Goal: Information Seeking & Learning: Learn about a topic

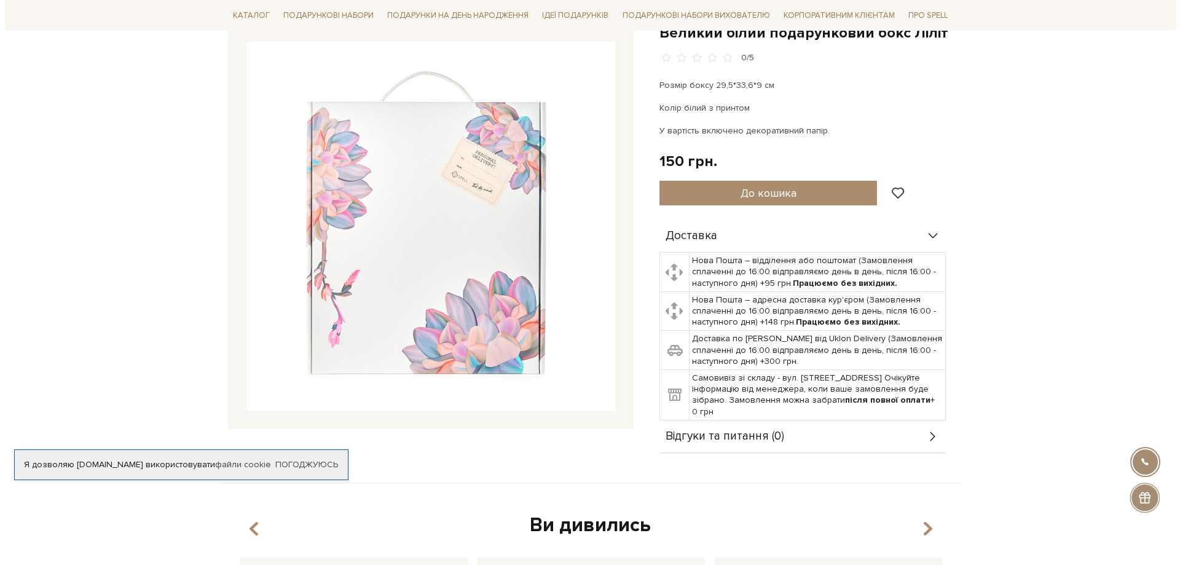
scroll to position [61, 0]
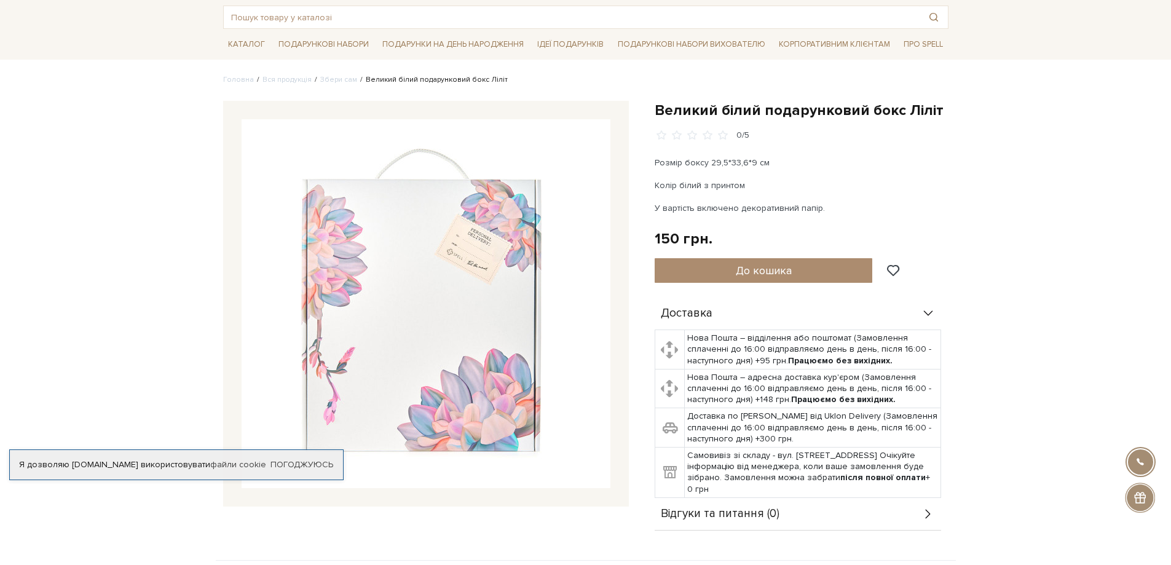
click at [481, 320] on img at bounding box center [426, 303] width 369 height 369
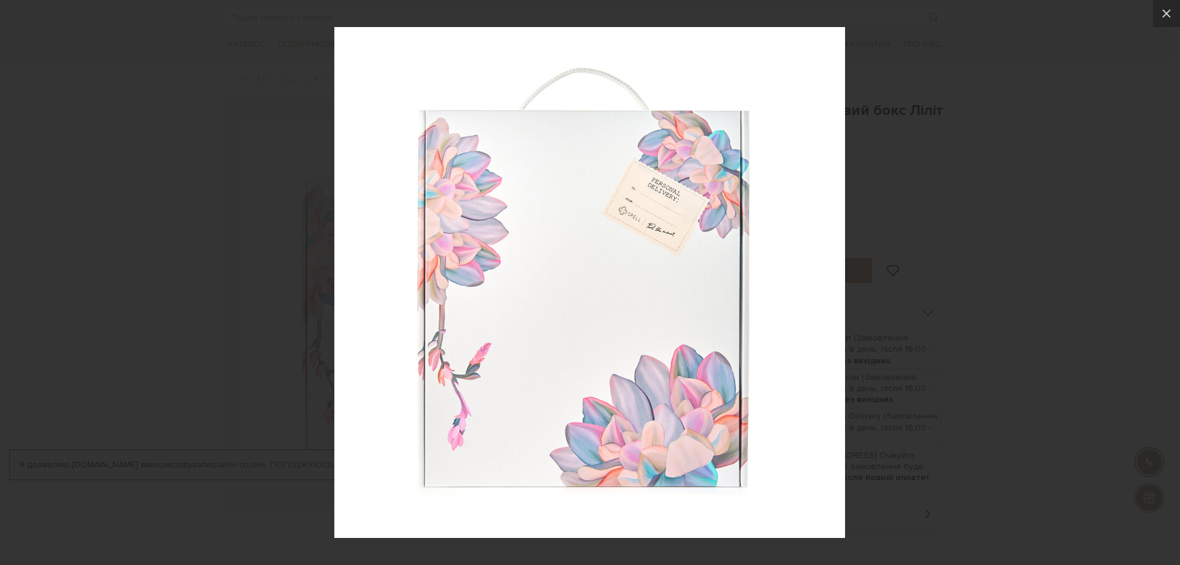
click at [481, 320] on img at bounding box center [589, 282] width 511 height 511
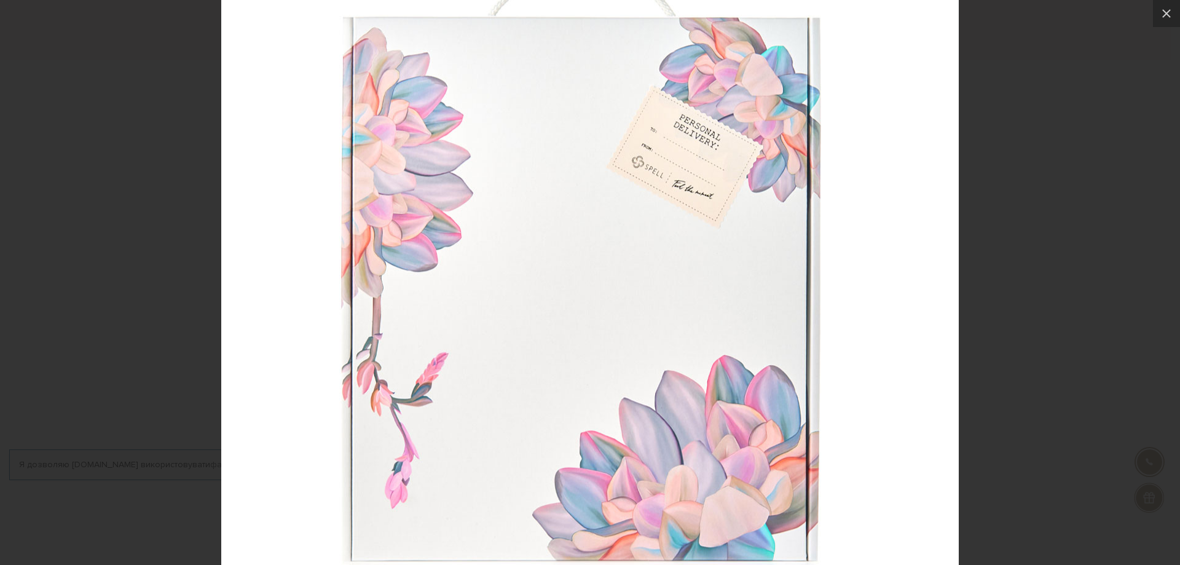
click at [481, 320] on img at bounding box center [590, 266] width 738 height 738
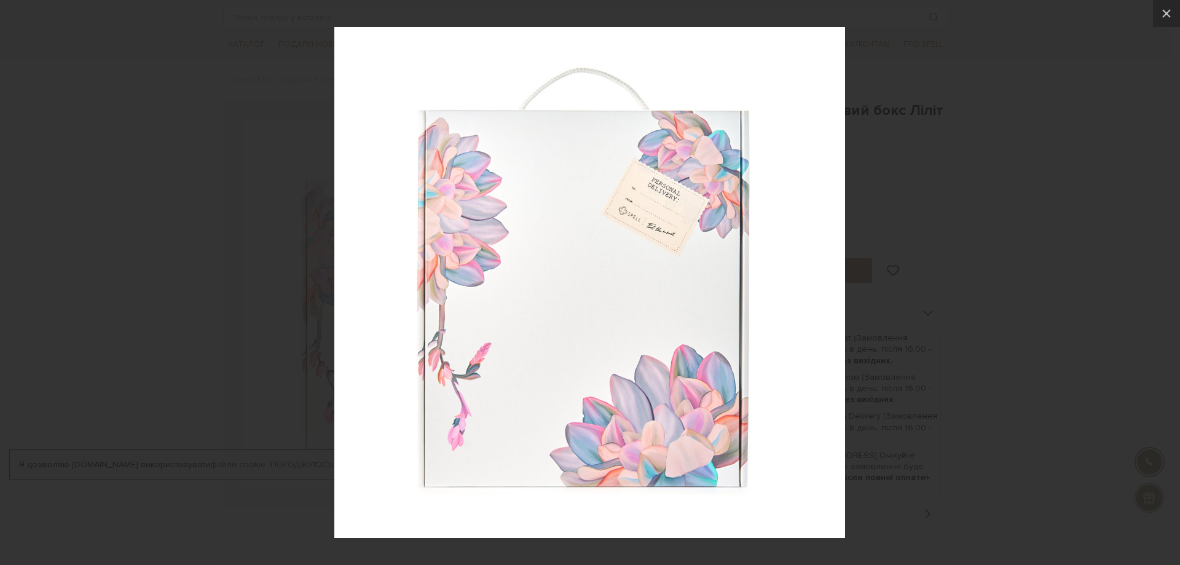
click at [481, 320] on img at bounding box center [589, 282] width 511 height 511
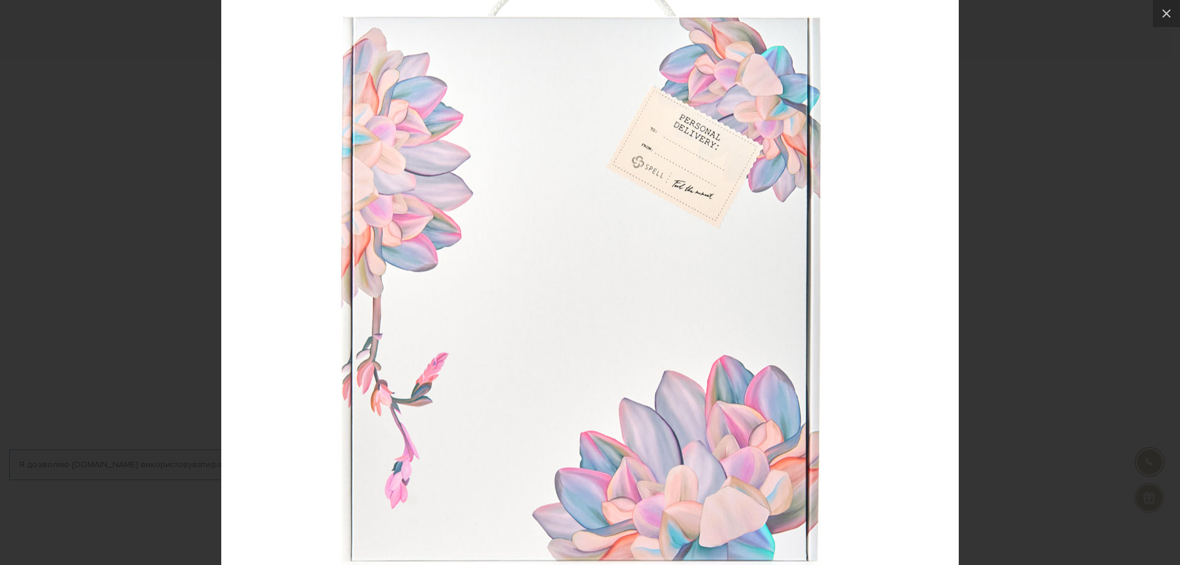
click at [481, 320] on img at bounding box center [590, 266] width 738 height 738
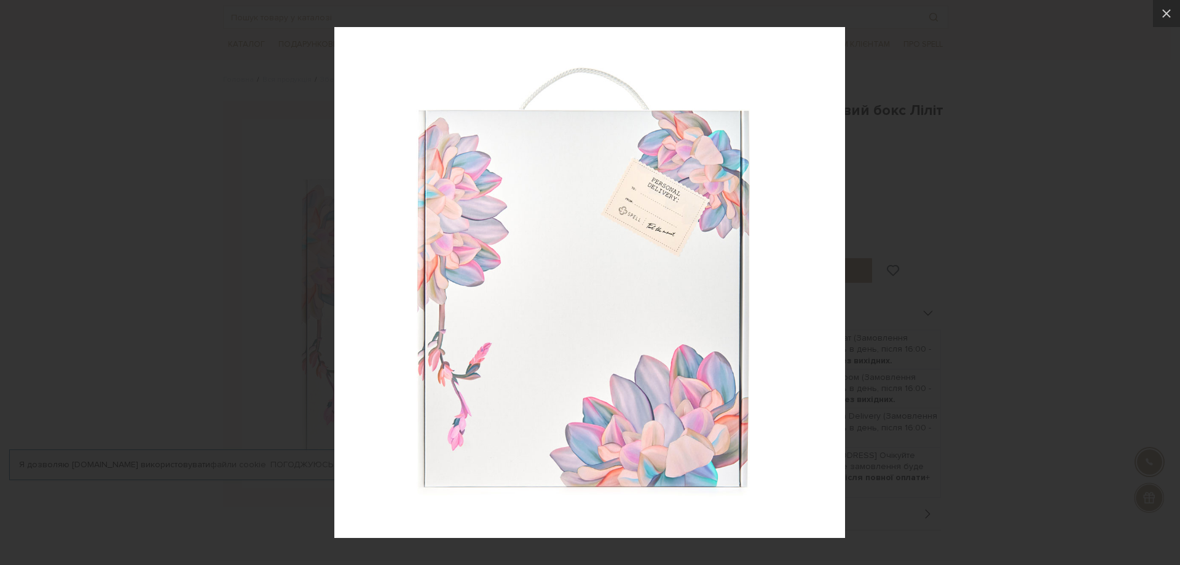
click at [1166, 296] on div at bounding box center [590, 282] width 1180 height 565
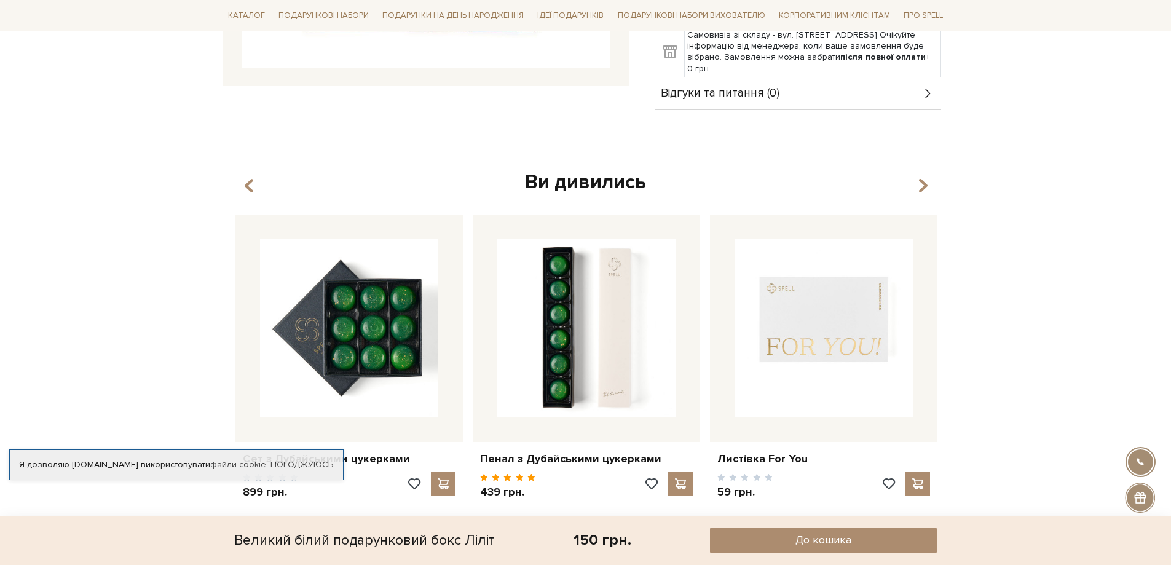
scroll to position [553, 0]
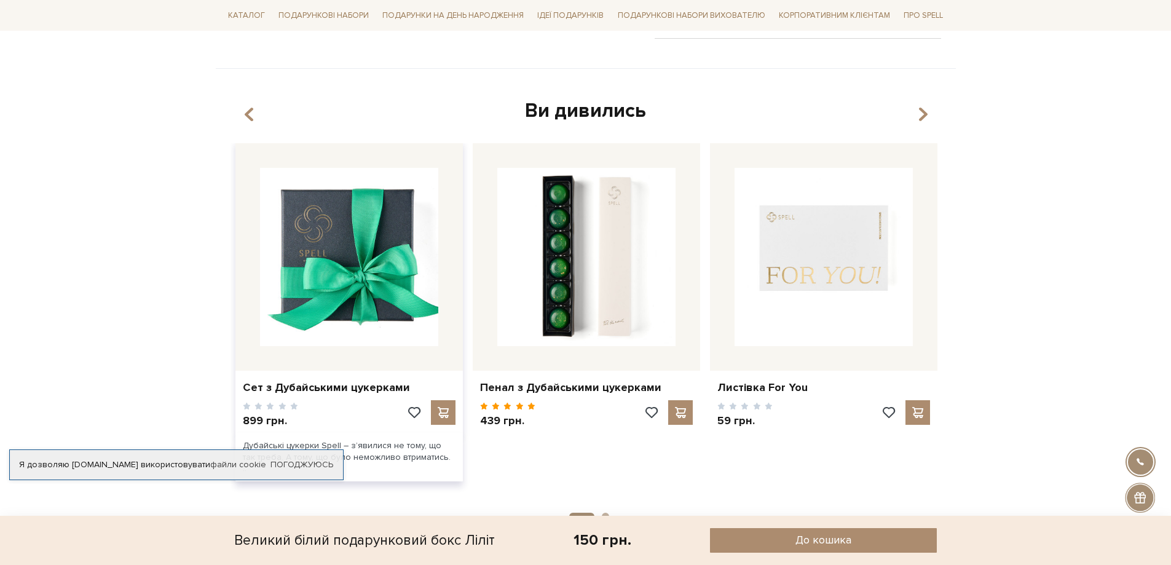
click at [360, 283] on img at bounding box center [349, 257] width 178 height 178
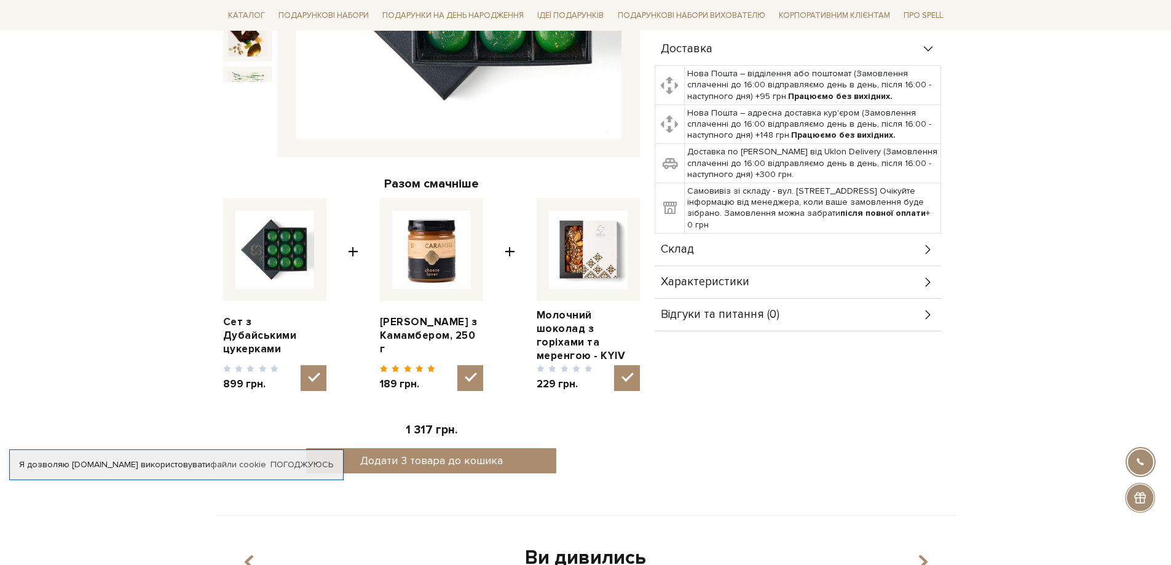
scroll to position [369, 0]
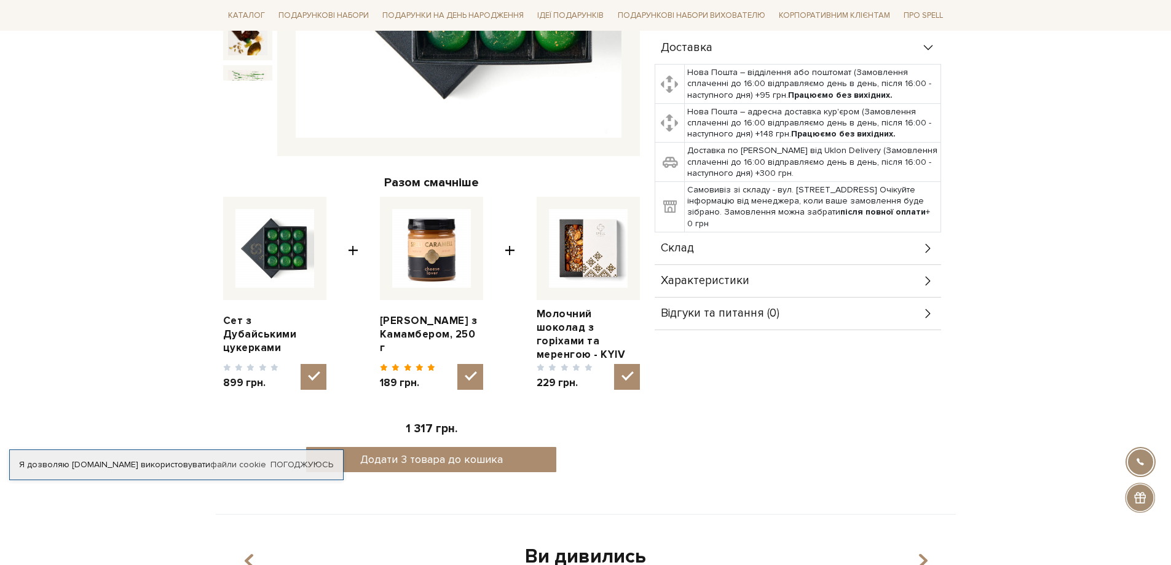
click at [739, 254] on div "Склад" at bounding box center [798, 248] width 286 height 32
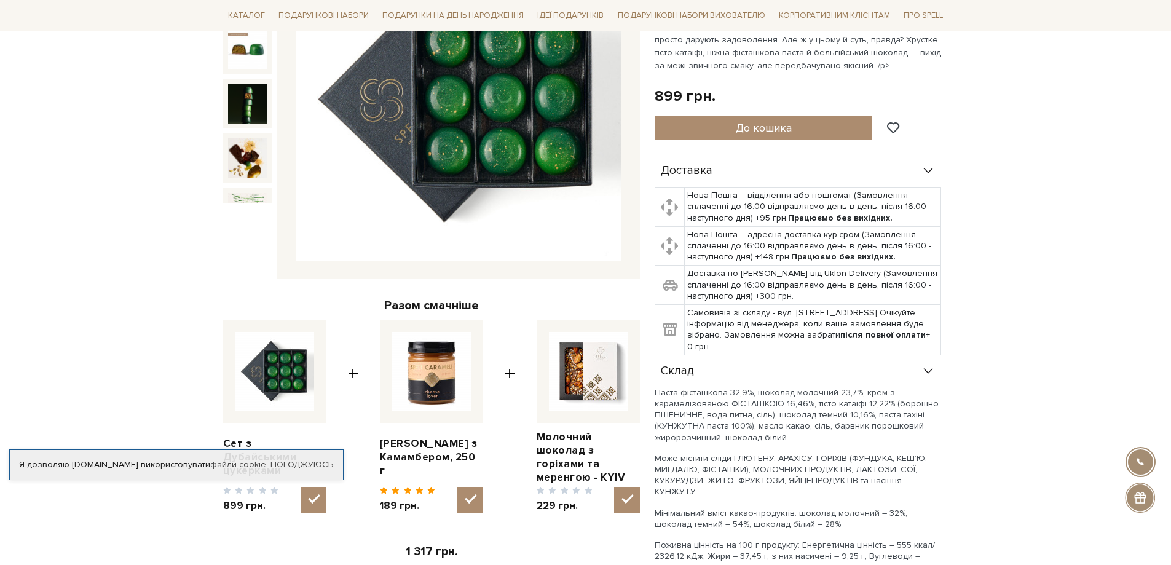
scroll to position [184, 0]
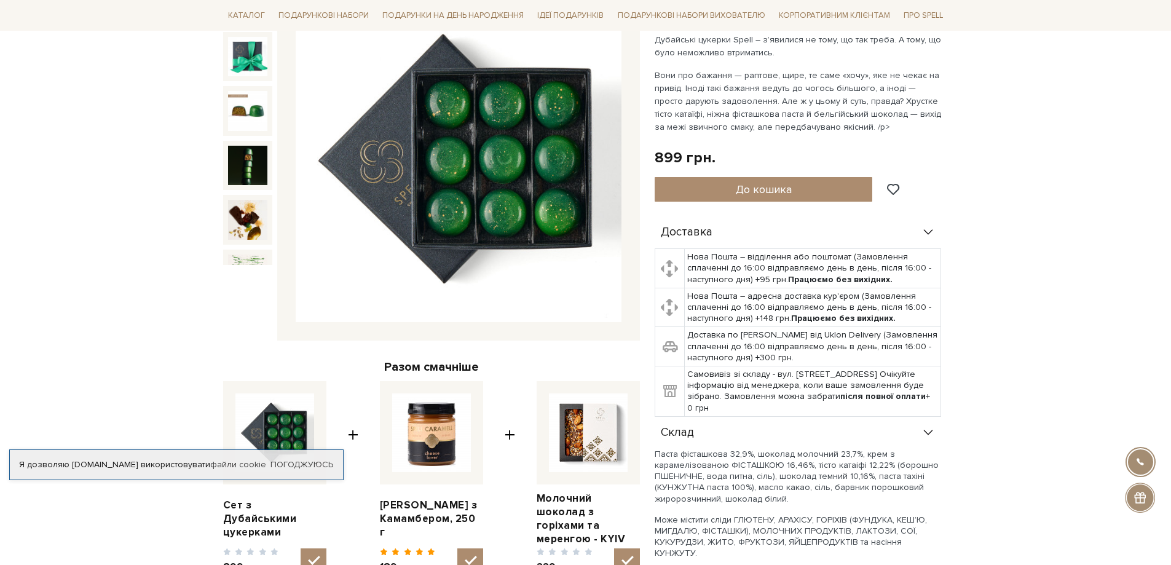
click at [501, 175] on img at bounding box center [459, 159] width 326 height 326
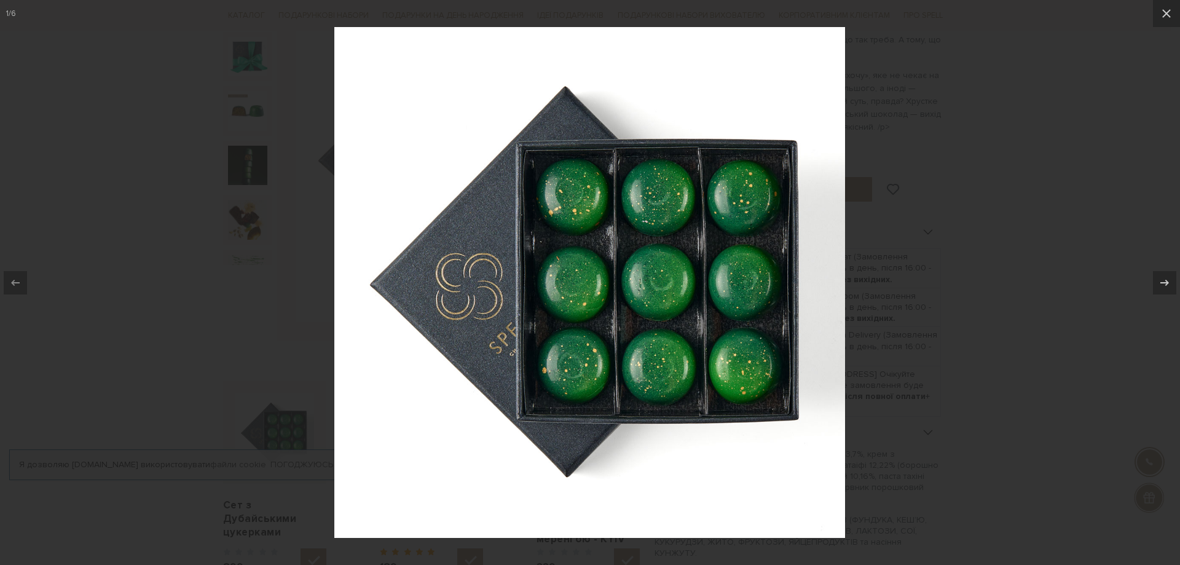
click at [745, 283] on img at bounding box center [589, 282] width 511 height 511
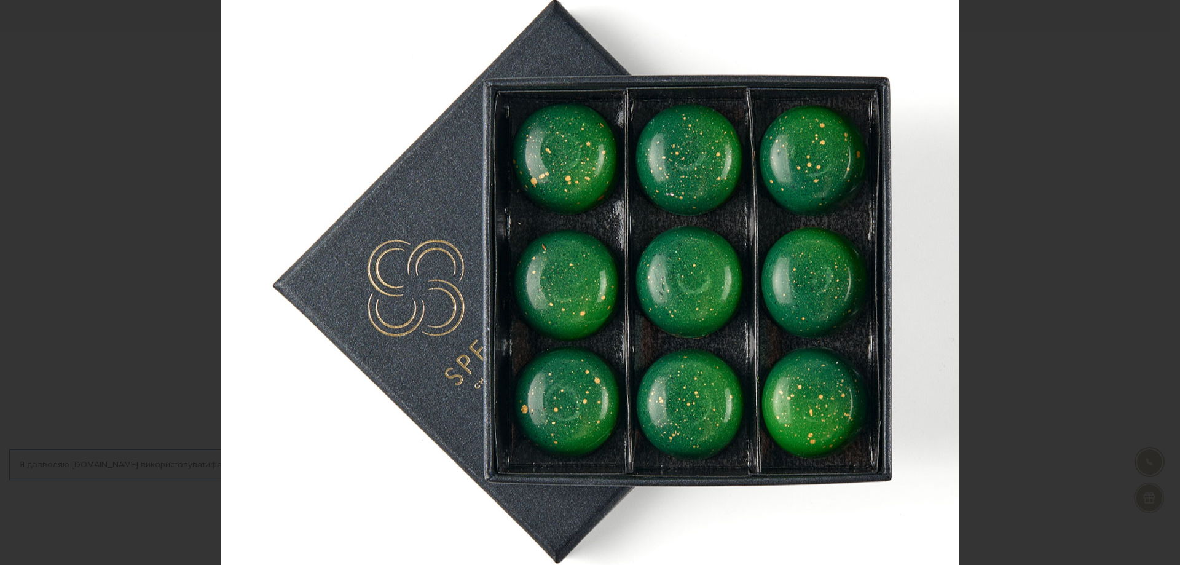
click at [745, 283] on img at bounding box center [590, 282] width 738 height 738
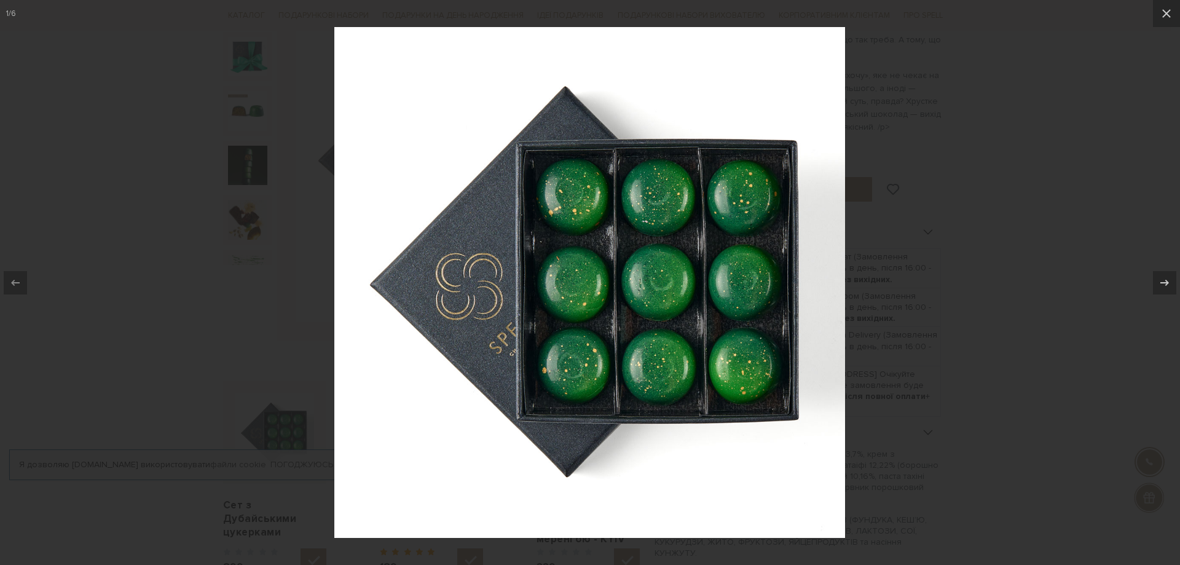
click at [1068, 315] on div at bounding box center [590, 282] width 1180 height 565
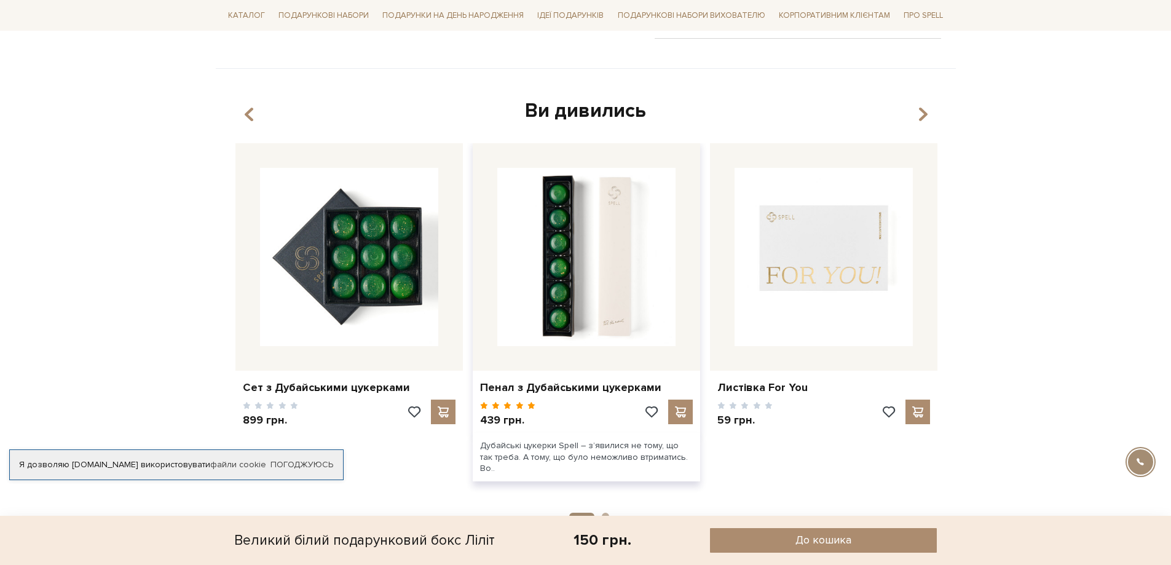
scroll to position [553, 0]
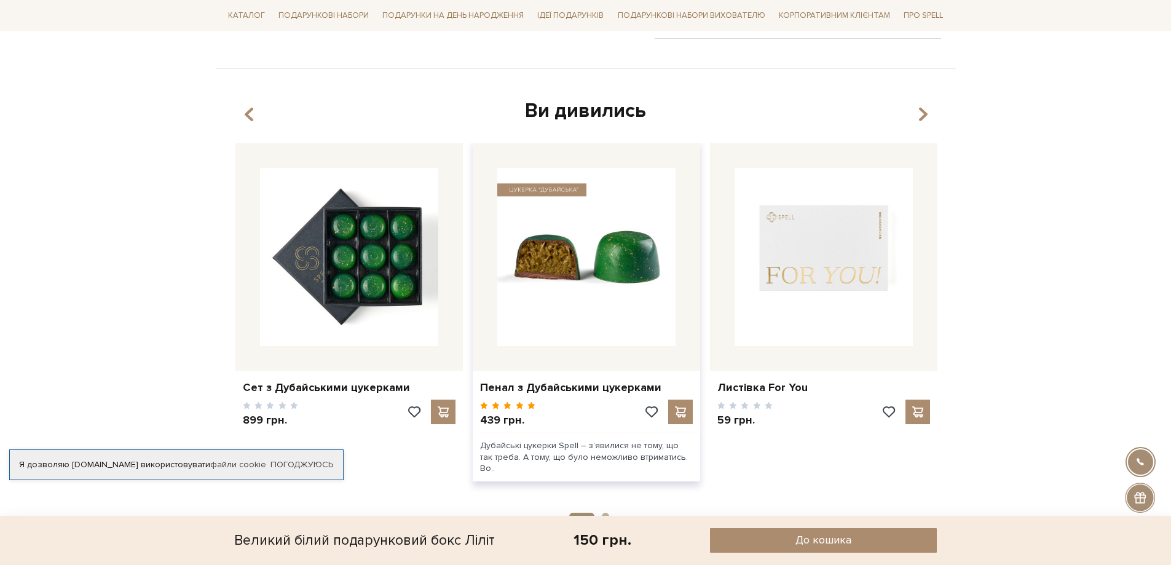
click at [545, 288] on img at bounding box center [586, 257] width 178 height 178
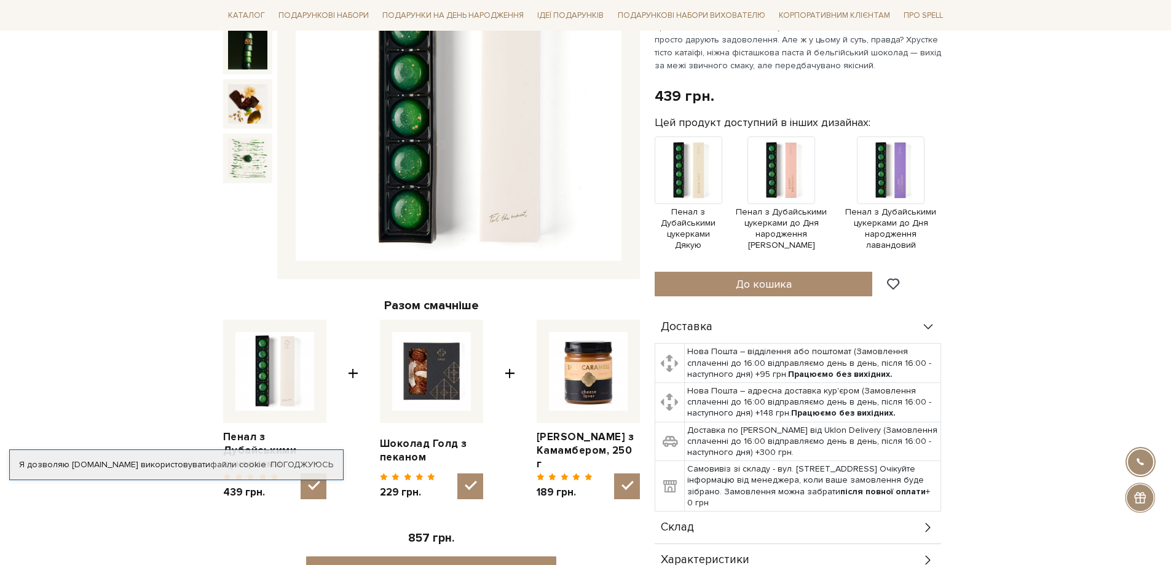
scroll to position [492, 0]
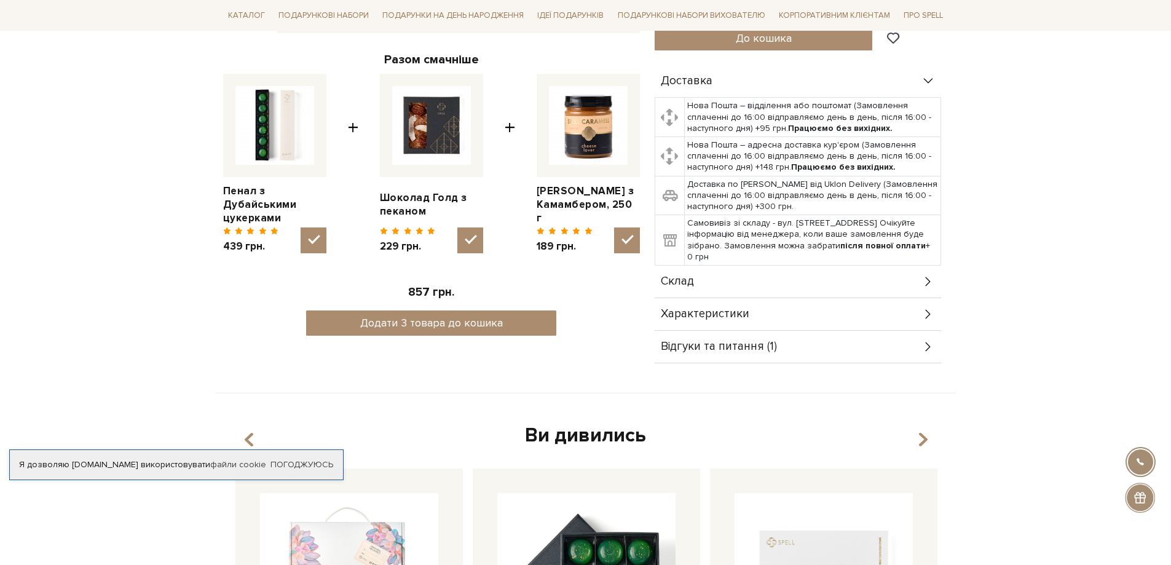
click at [808, 280] on div "Склад" at bounding box center [798, 282] width 286 height 32
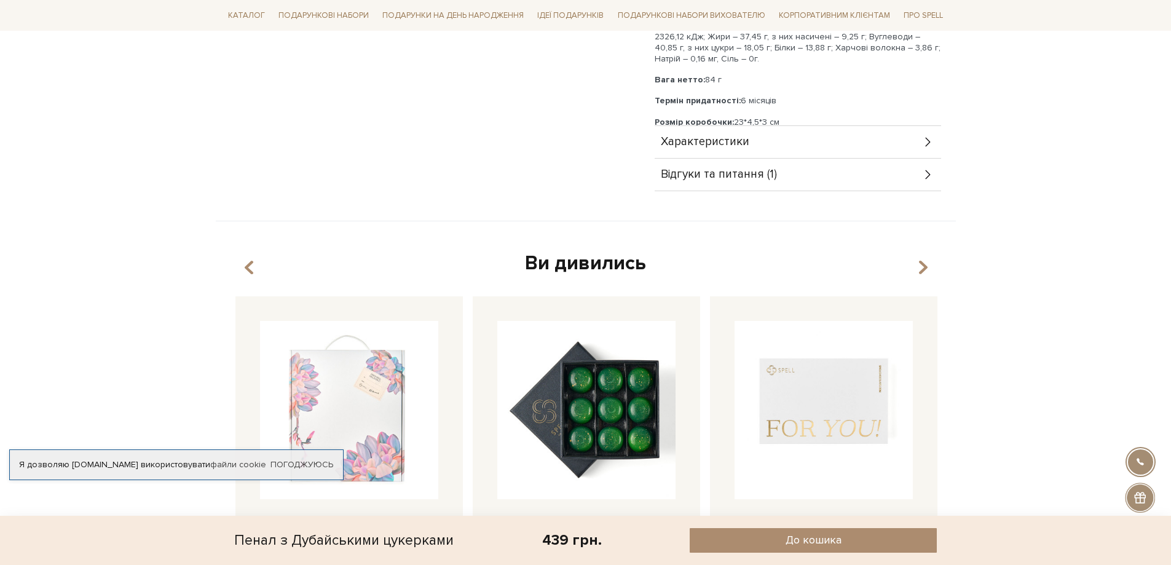
scroll to position [1106, 0]
